Goal: Transaction & Acquisition: Download file/media

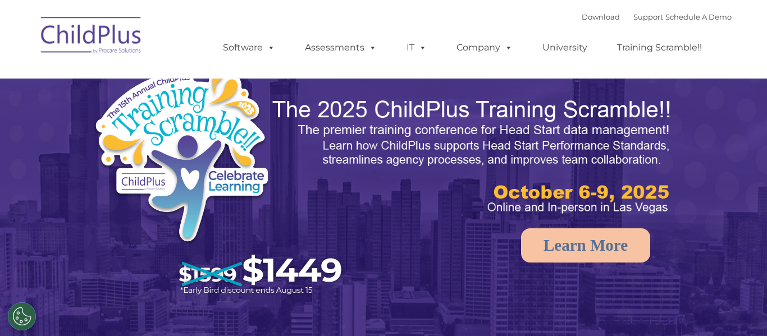
select select "MEDIUM"
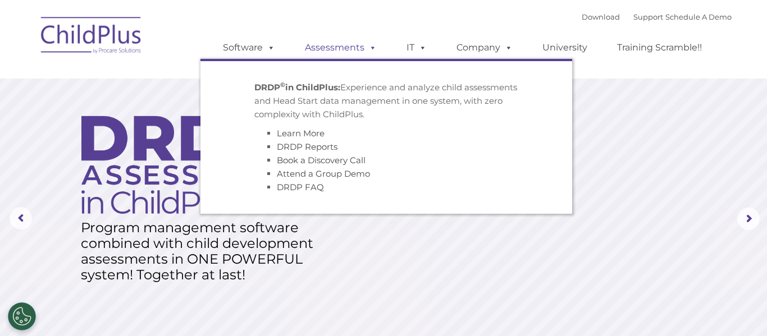
click at [361, 49] on link "Assessments" at bounding box center [341, 48] width 94 height 22
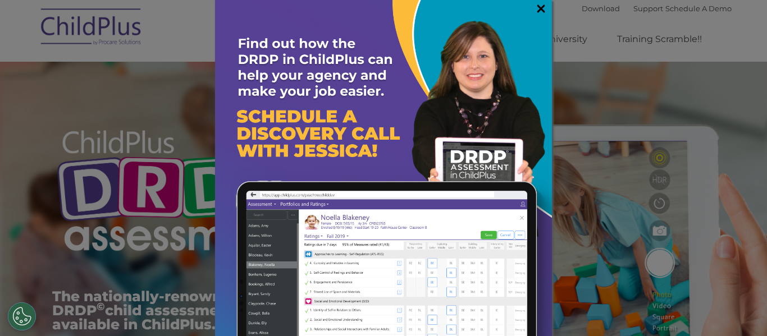
click at [538, 12] on link "×" at bounding box center [541, 8] width 13 height 11
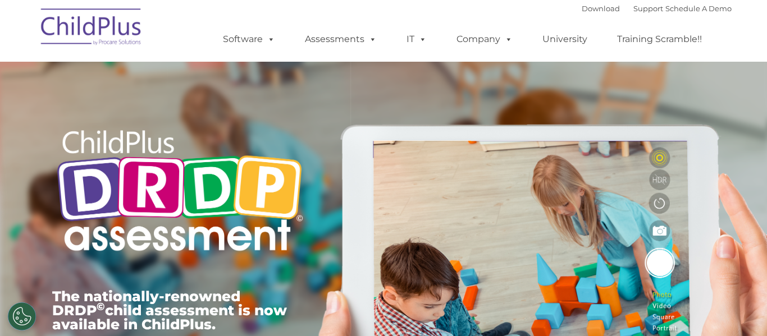
click at [67, 34] on img at bounding box center [91, 29] width 112 height 56
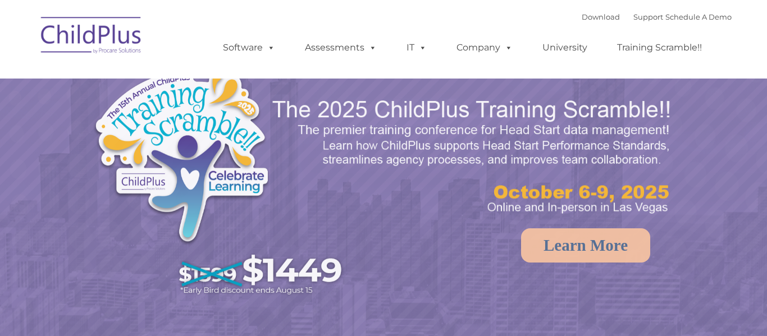
select select "MEDIUM"
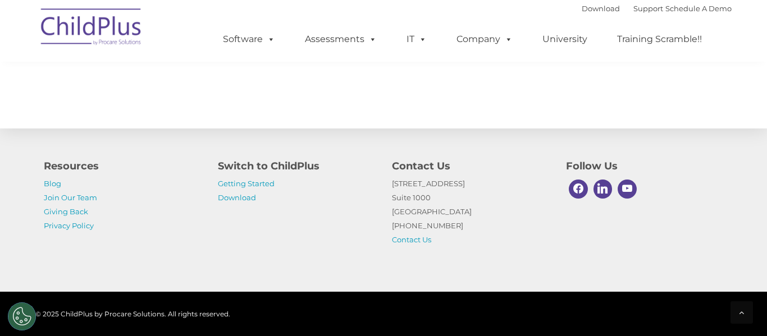
scroll to position [1353, 0]
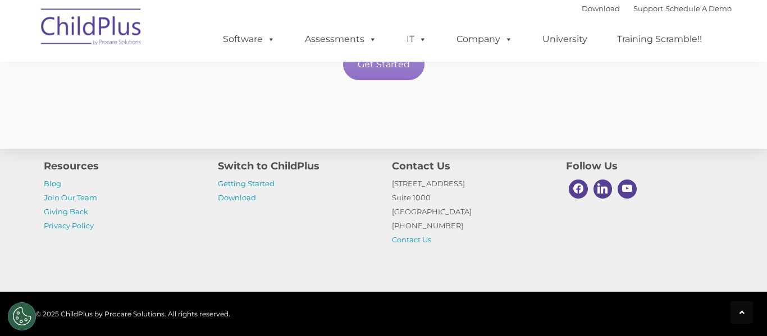
scroll to position [2158, 0]
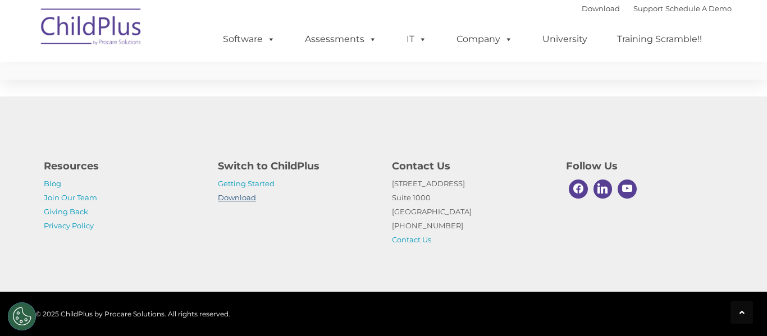
click at [251, 197] on link "Download" at bounding box center [237, 197] width 38 height 9
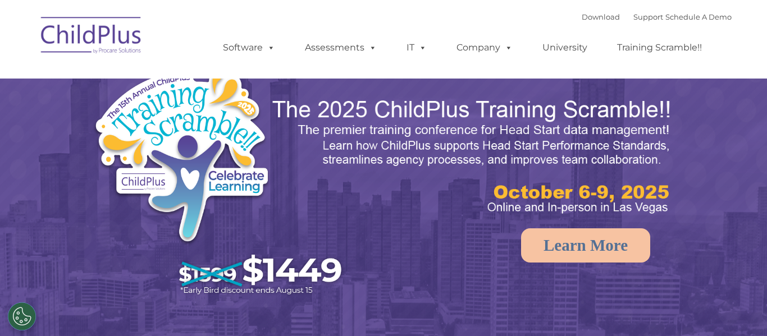
select select "MEDIUM"
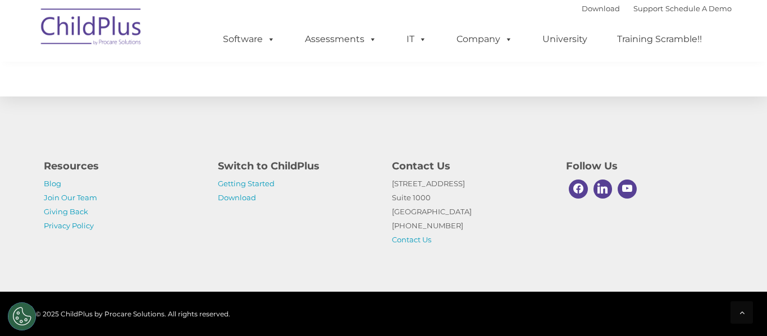
scroll to position [1353, 0]
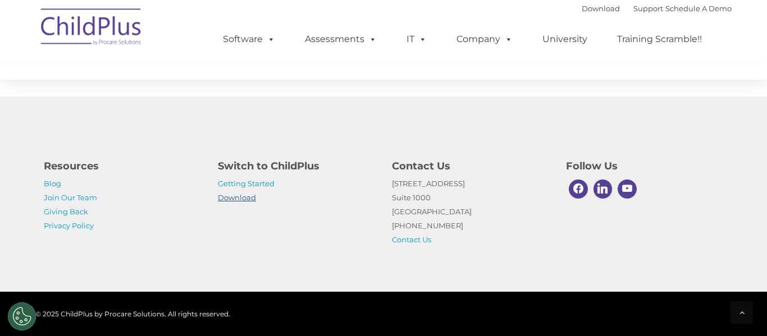
click at [244, 196] on link "Download" at bounding box center [237, 197] width 38 height 9
